Goal: Task Accomplishment & Management: Manage account settings

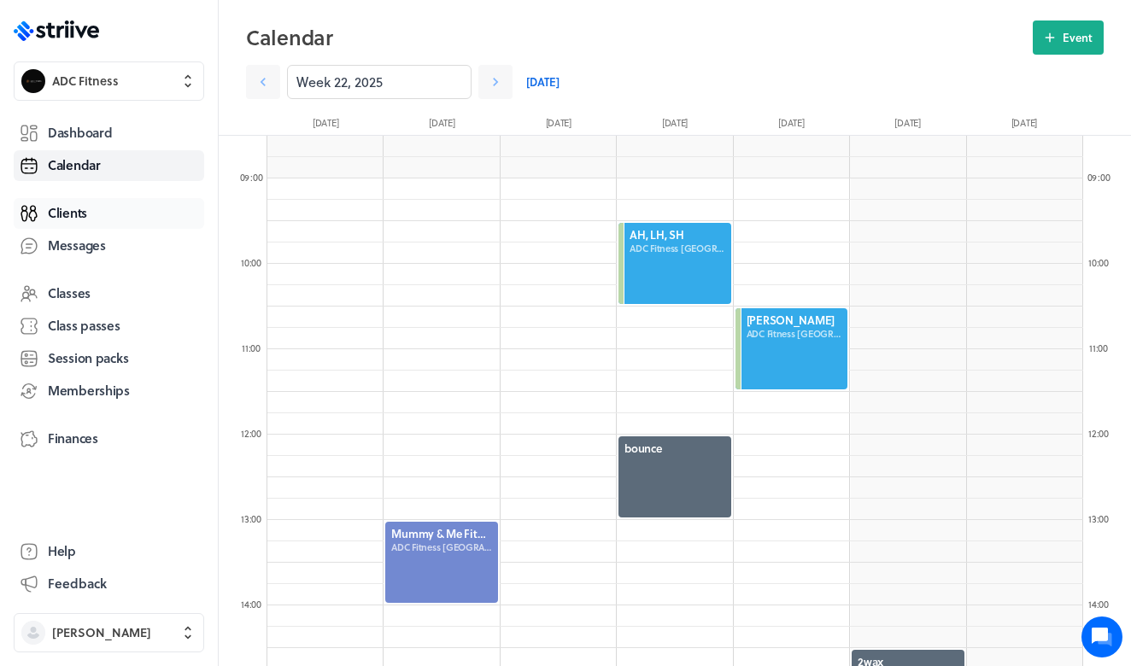
click at [97, 220] on link "Clients" at bounding box center [109, 213] width 191 height 31
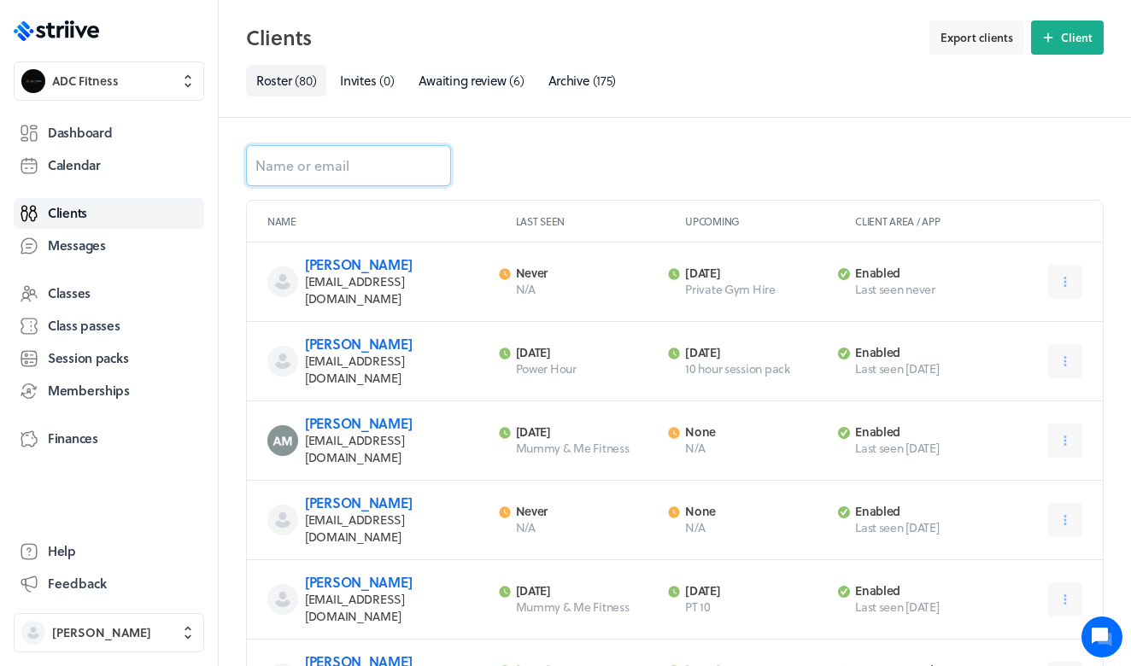
click at [360, 169] on input at bounding box center [348, 165] width 205 height 41
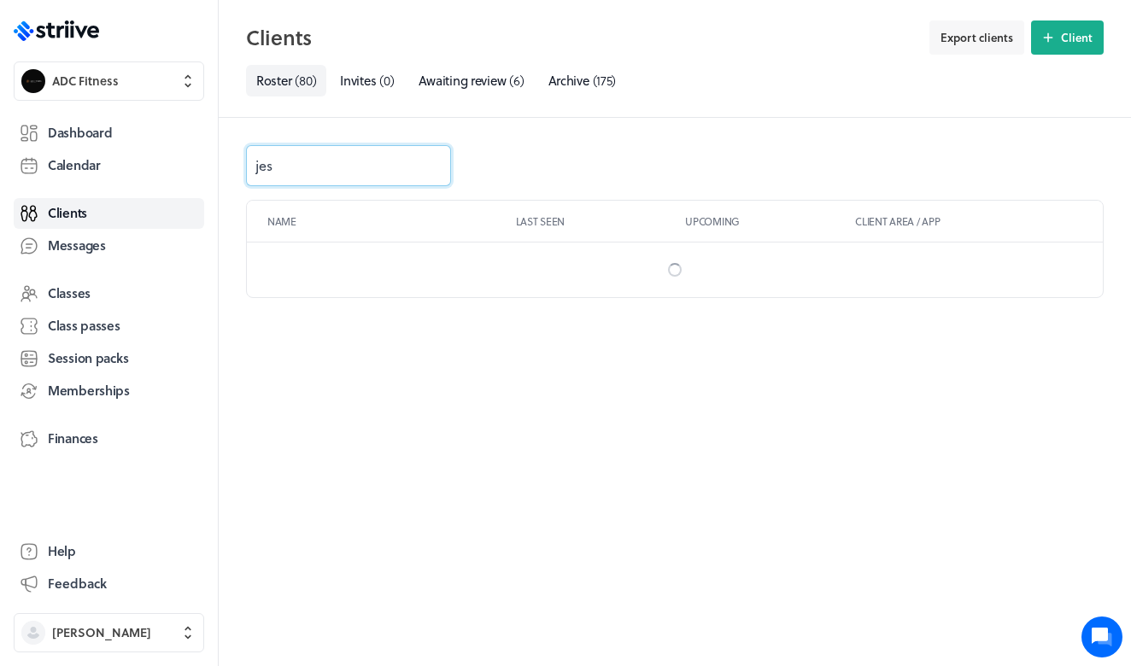
type input "[PERSON_NAME]"
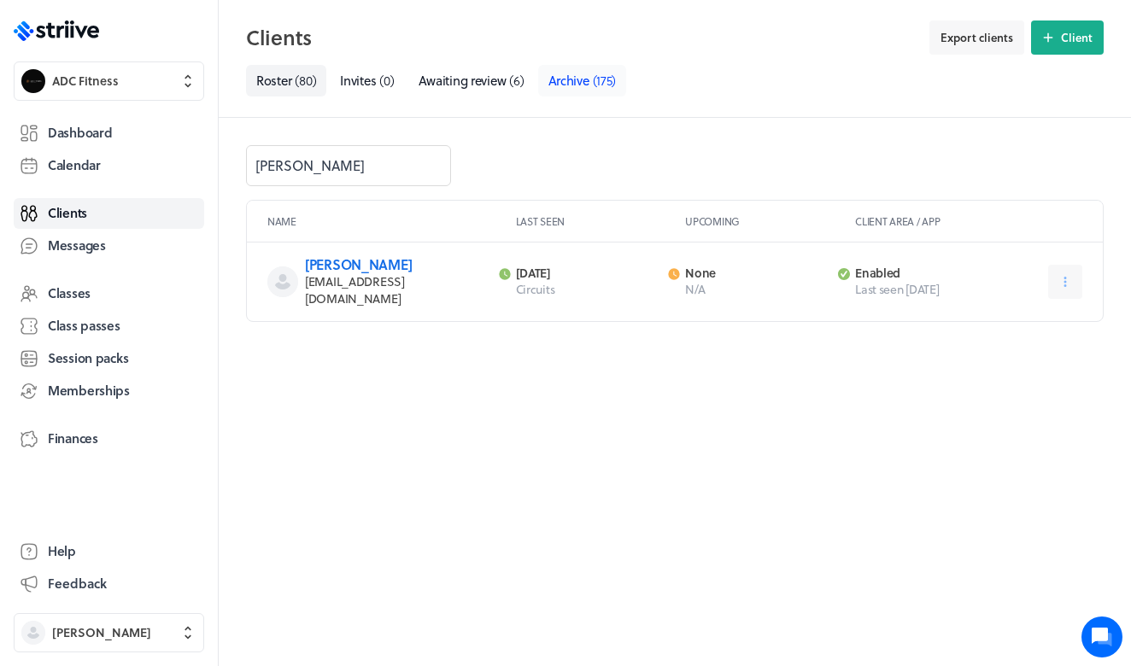
click at [609, 70] on link "Archive ( 175 )" at bounding box center [582, 81] width 89 height 32
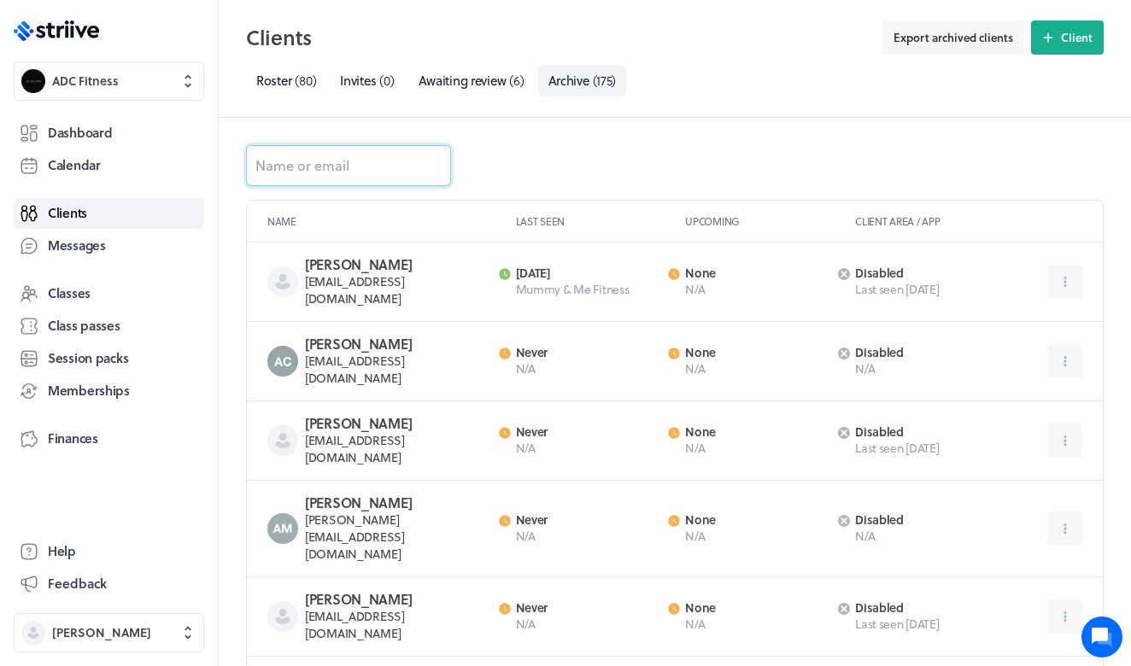
click at [388, 172] on input at bounding box center [348, 165] width 205 height 41
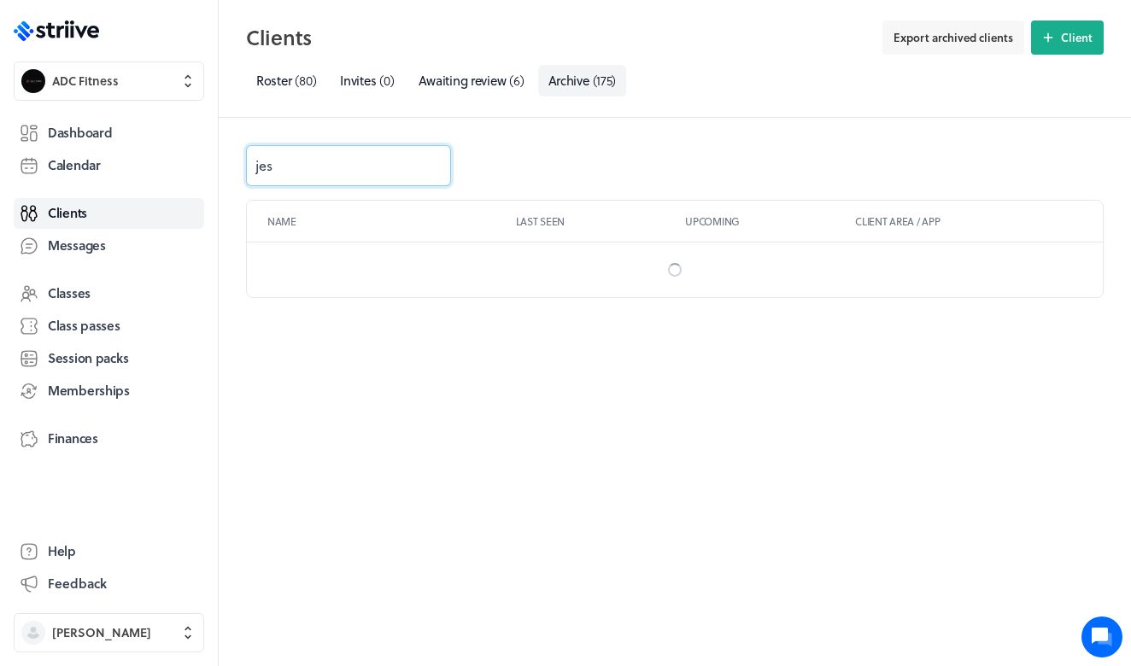
type input "[PERSON_NAME]"
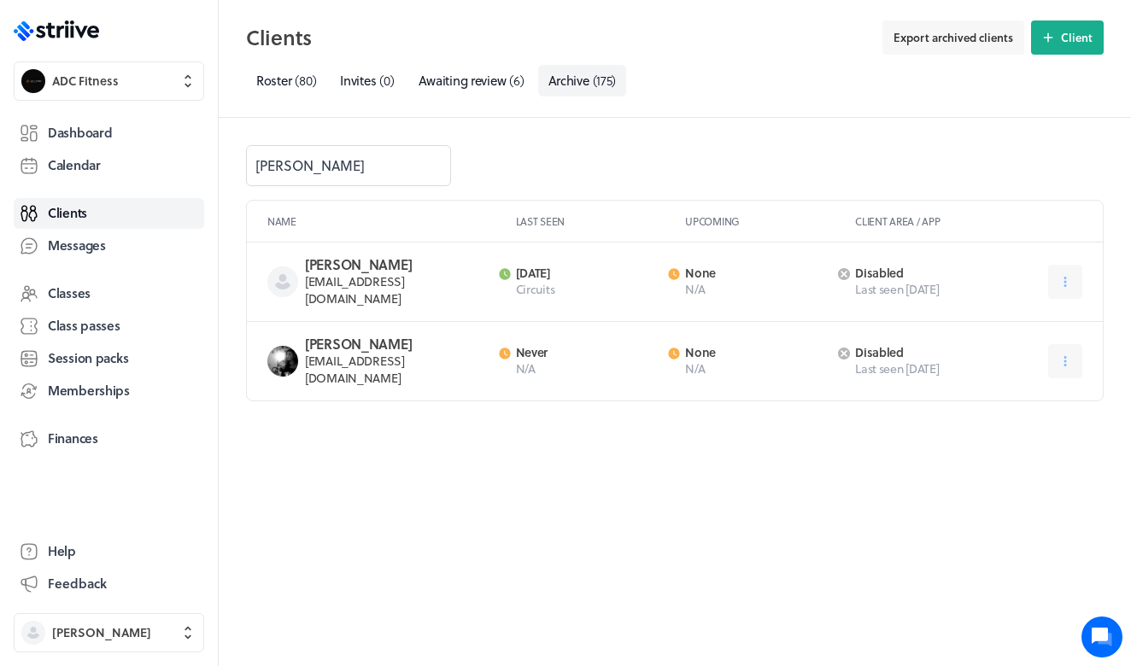
click at [336, 336] on h3 "[PERSON_NAME]" at bounding box center [397, 344] width 184 height 17
click at [306, 352] on span "[EMAIL_ADDRESS][DOMAIN_NAME]" at bounding box center [355, 369] width 100 height 35
click at [288, 346] on img at bounding box center [282, 361] width 31 height 31
drag, startPoint x: 420, startPoint y: 335, endPoint x: 406, endPoint y: 332, distance: 14.9
click at [420, 336] on h3 "[PERSON_NAME]" at bounding box center [397, 344] width 184 height 17
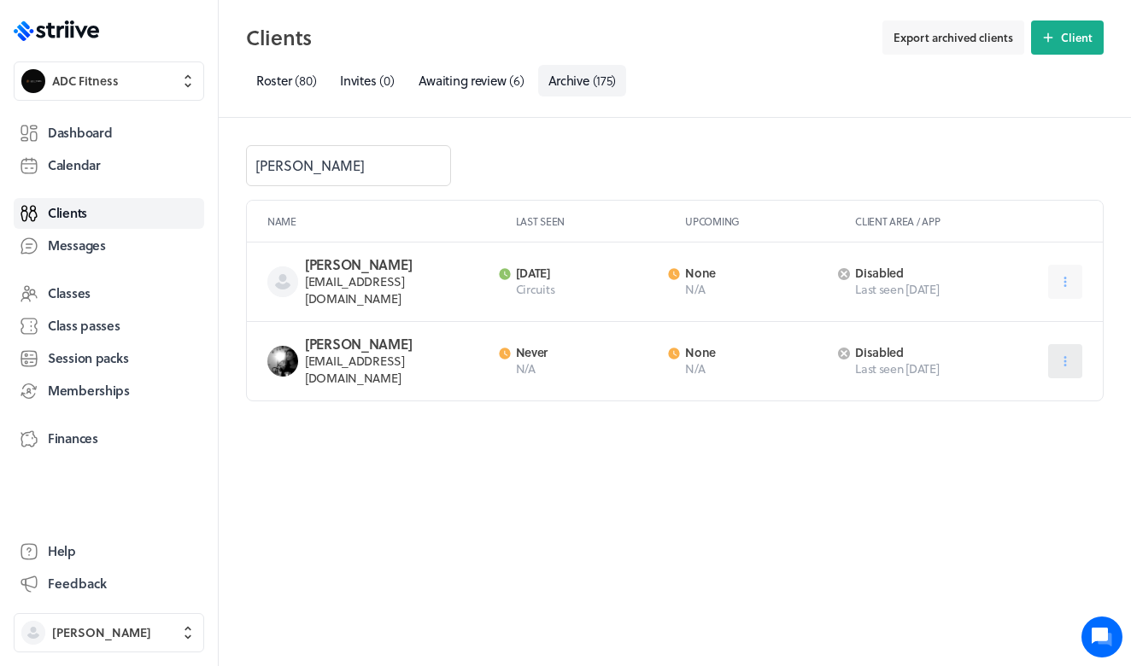
click at [1081, 350] on button at bounding box center [1065, 361] width 34 height 34
click at [999, 396] on span "Restore" at bounding box center [1014, 403] width 39 height 15
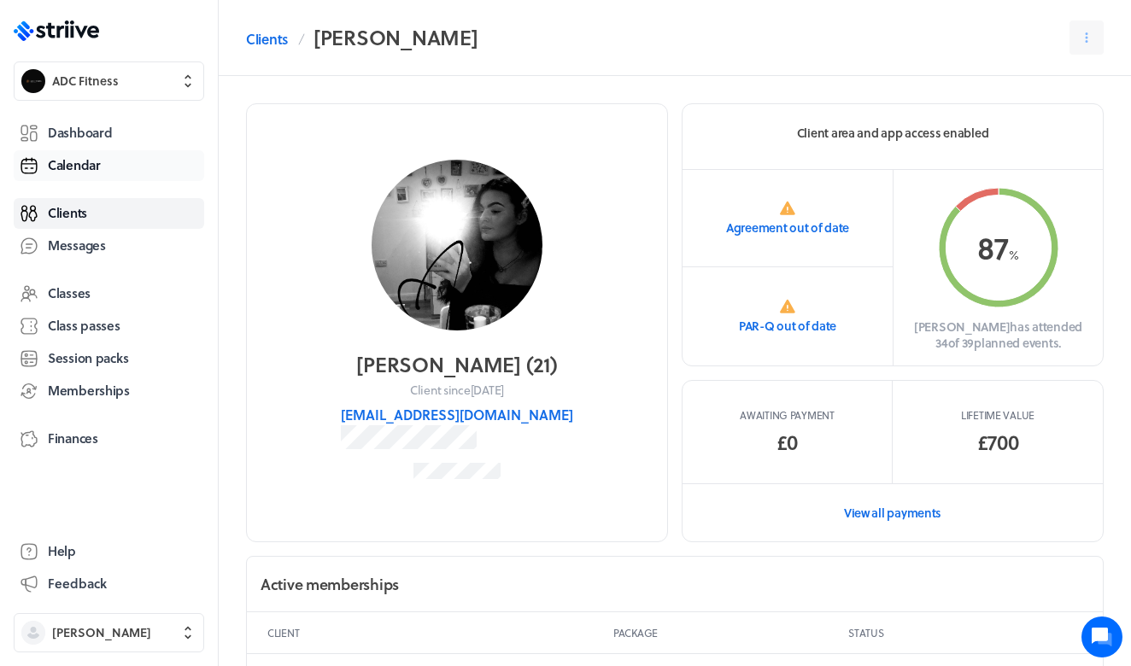
click at [97, 162] on span "Calendar" at bounding box center [74, 165] width 53 height 18
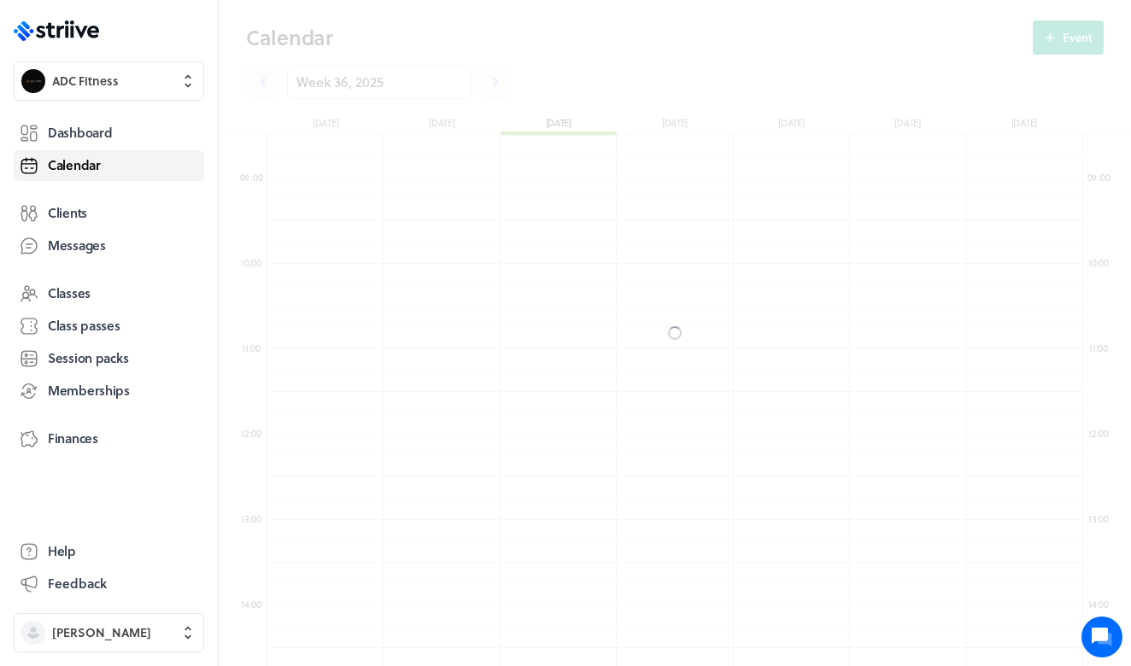
scroll to position [2051, 816]
